Goal: Complete application form

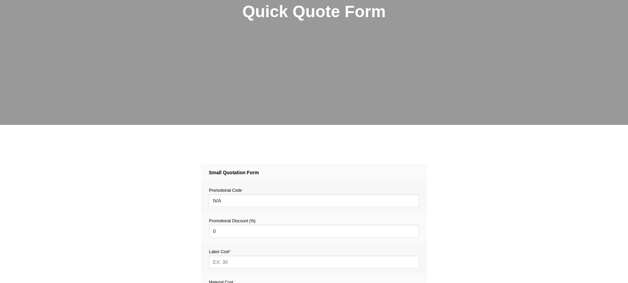
scroll to position [236, 0]
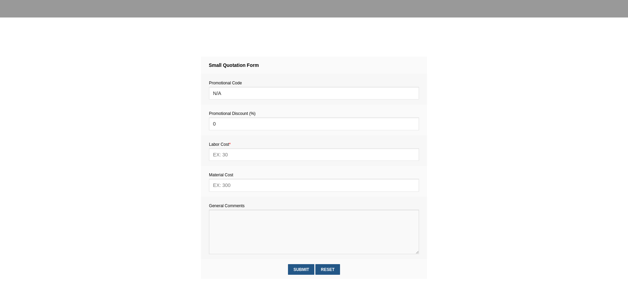
paste textarea "1. Current water leakage from the frameless glass shower enclosure into the bat…"
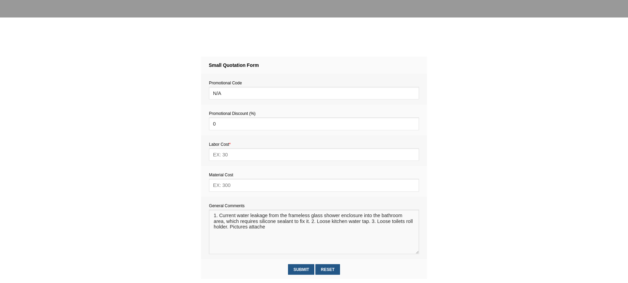
click at [312, 224] on textarea at bounding box center [314, 231] width 210 height 45
click at [371, 223] on textarea at bounding box center [314, 231] width 210 height 45
click at [274, 233] on textarea at bounding box center [314, 231] width 210 height 45
drag, startPoint x: 272, startPoint y: 239, endPoint x: 289, endPoint y: 239, distance: 16.8
click at [273, 239] on textarea at bounding box center [314, 231] width 210 height 45
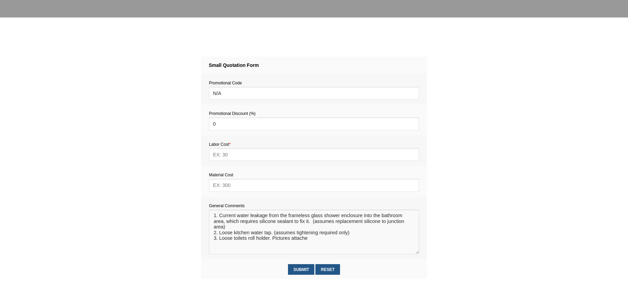
drag, startPoint x: 311, startPoint y: 241, endPoint x: 272, endPoint y: 240, distance: 39.1
click at [272, 240] on textarea at bounding box center [314, 231] width 210 height 45
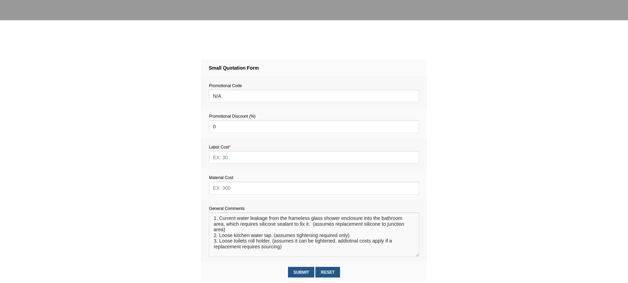
scroll to position [232, 0]
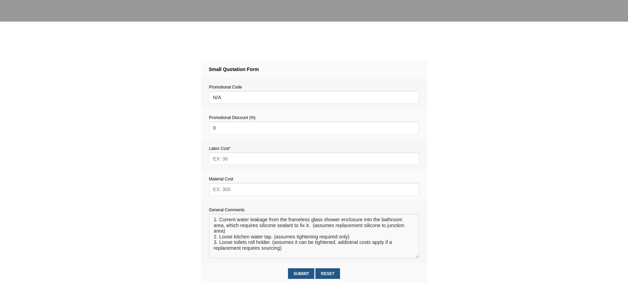
type textarea "1. Current water leakage from the frameless glass shower enclosure into the bat…"
click at [233, 192] on input "text" at bounding box center [314, 189] width 210 height 13
type input "20"
click at [231, 241] on textarea at bounding box center [314, 235] width 210 height 45
click at [226, 160] on input "text" at bounding box center [314, 158] width 210 height 13
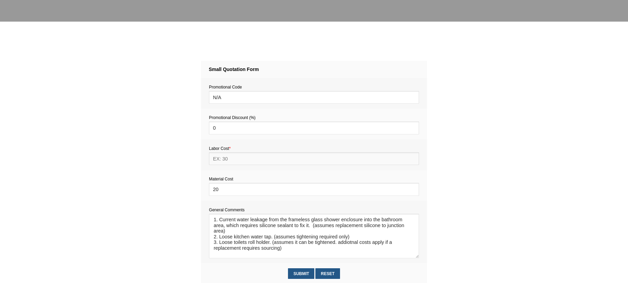
click at [231, 159] on input "text" at bounding box center [314, 158] width 210 height 13
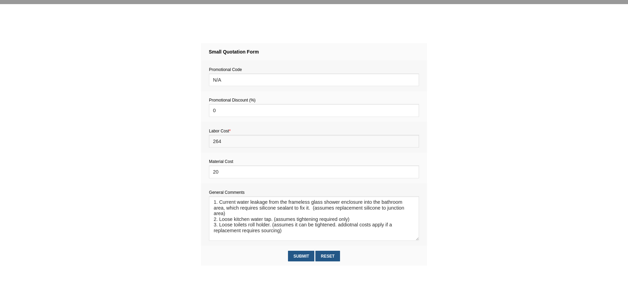
scroll to position [250, 0]
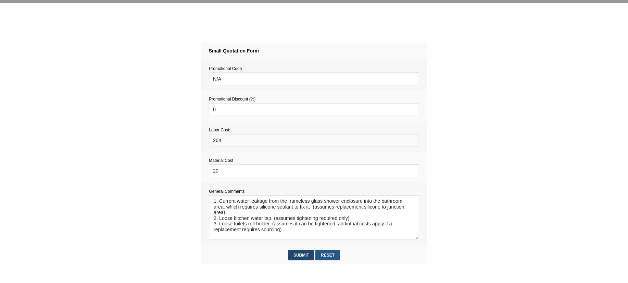
type input "264"
click at [303, 253] on input "Submit" at bounding box center [301, 254] width 26 height 11
